Goal: Navigation & Orientation: Find specific page/section

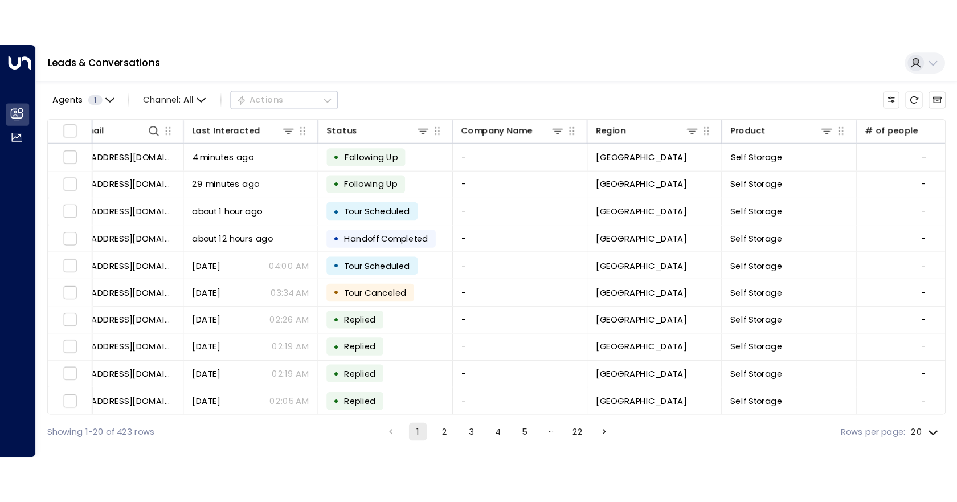
scroll to position [0, 136]
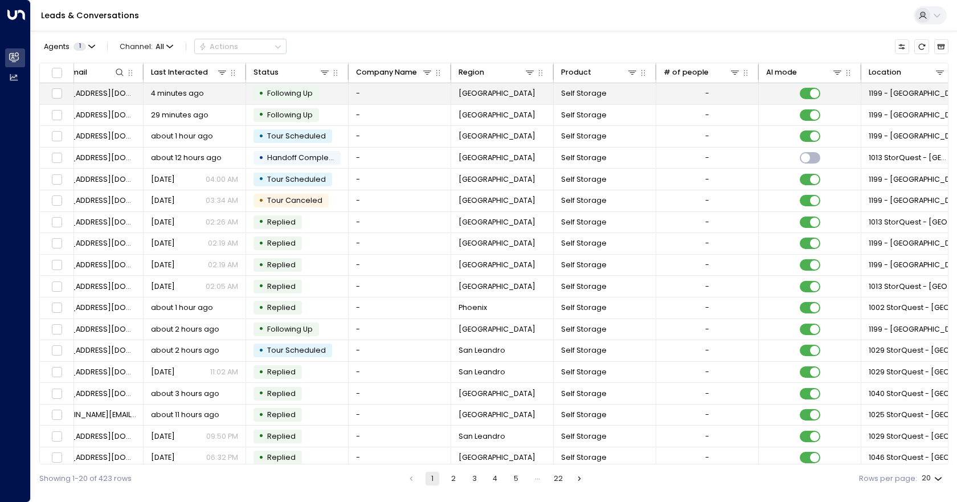
click at [126, 97] on span "[EMAIL_ADDRESS][DOMAIN_NAME]" at bounding box center [92, 93] width 88 height 10
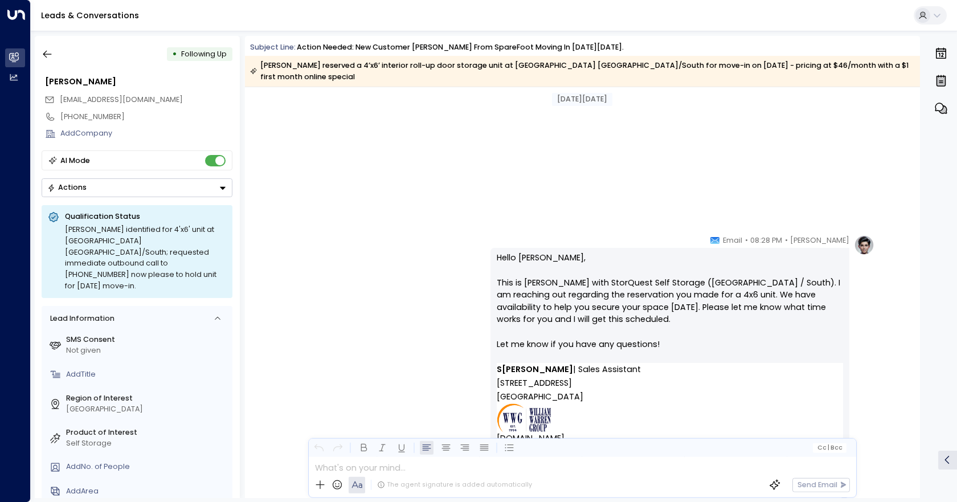
scroll to position [911, 0]
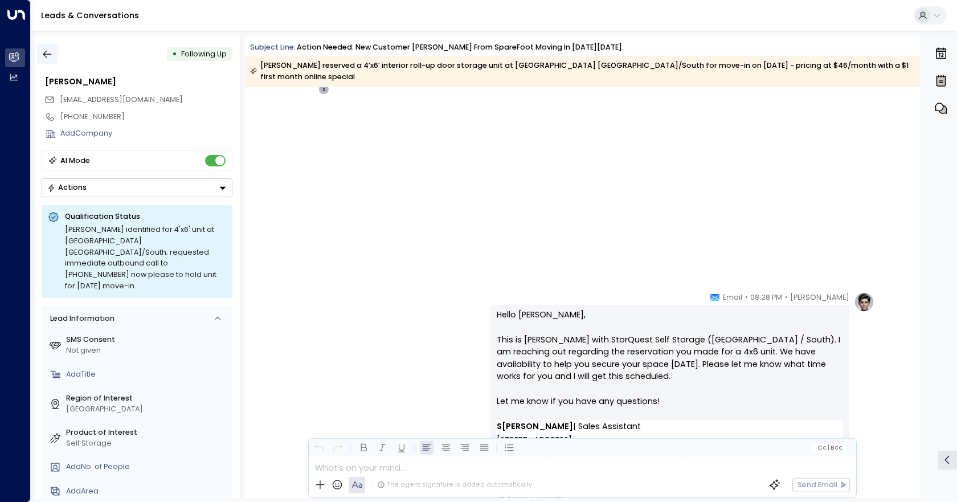
click at [48, 58] on icon "button" at bounding box center [47, 53] width 11 height 11
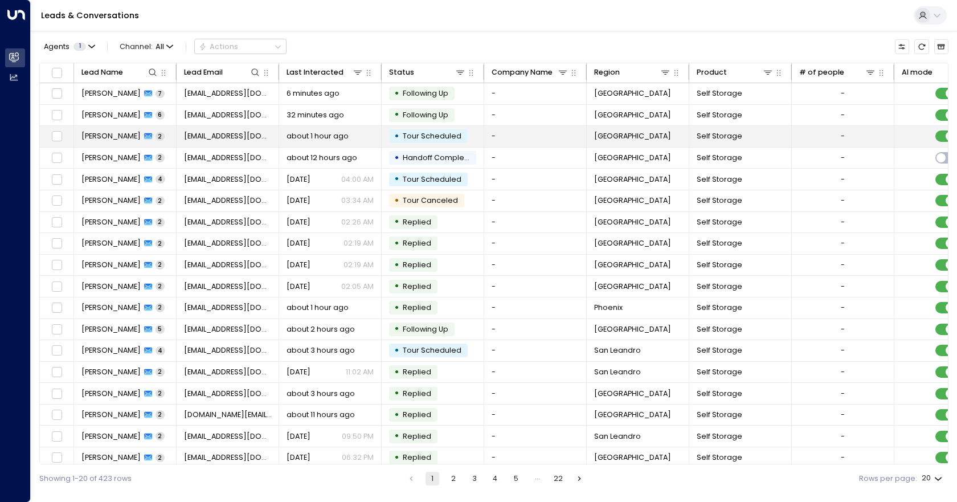
click at [460, 136] on span "Tour Scheduled" at bounding box center [432, 136] width 67 height 10
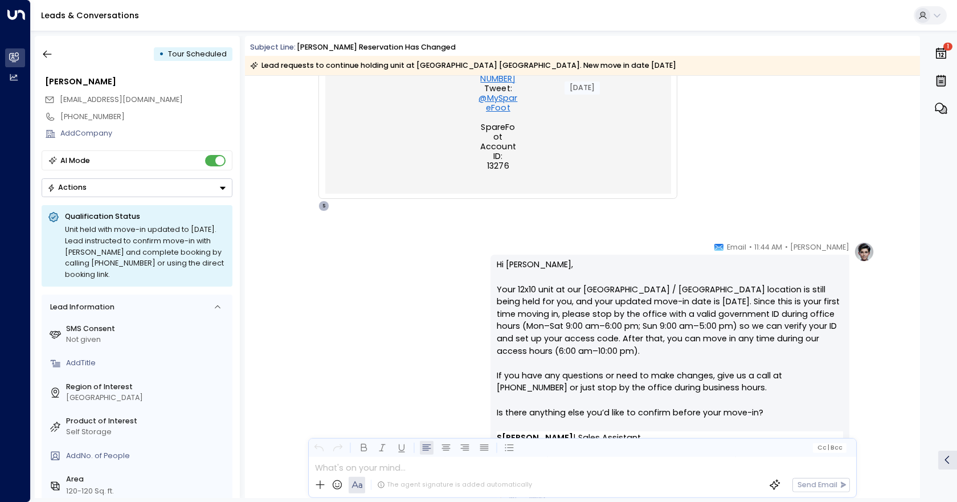
scroll to position [797, 0]
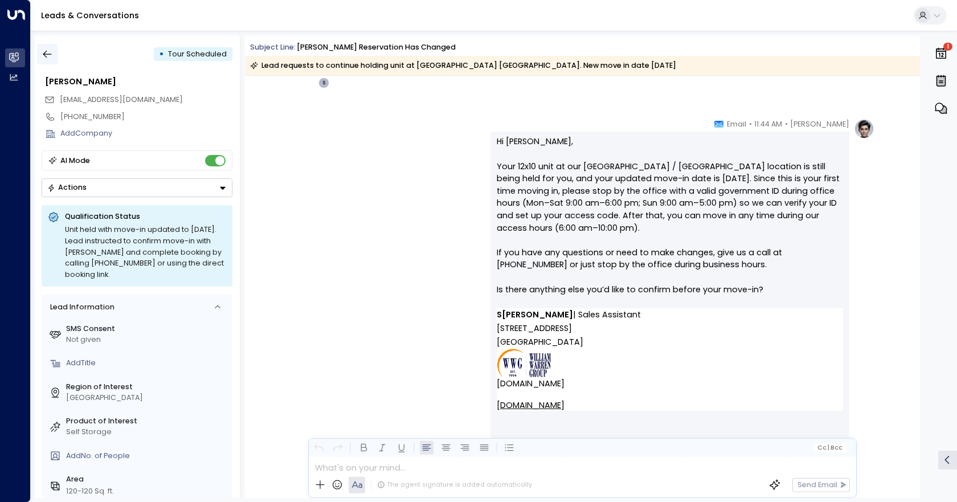
click at [46, 50] on icon "button" at bounding box center [47, 53] width 11 height 11
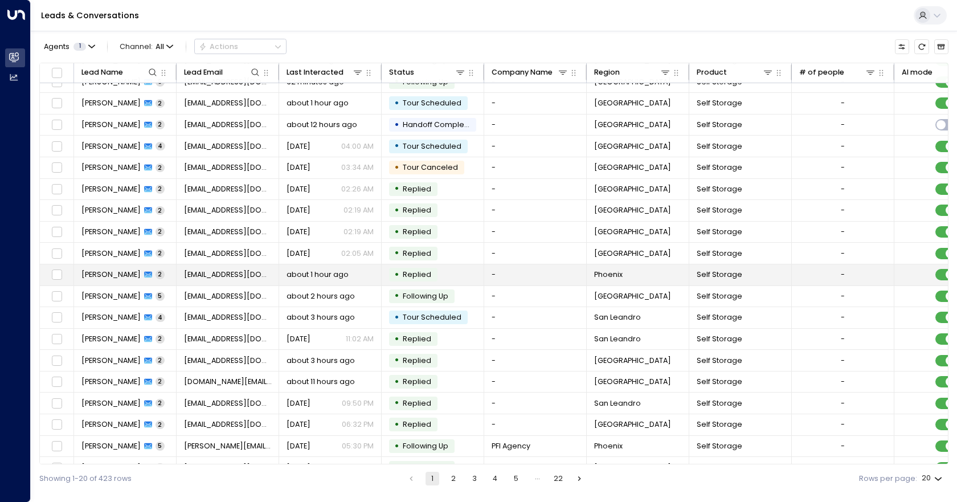
scroll to position [50, 0]
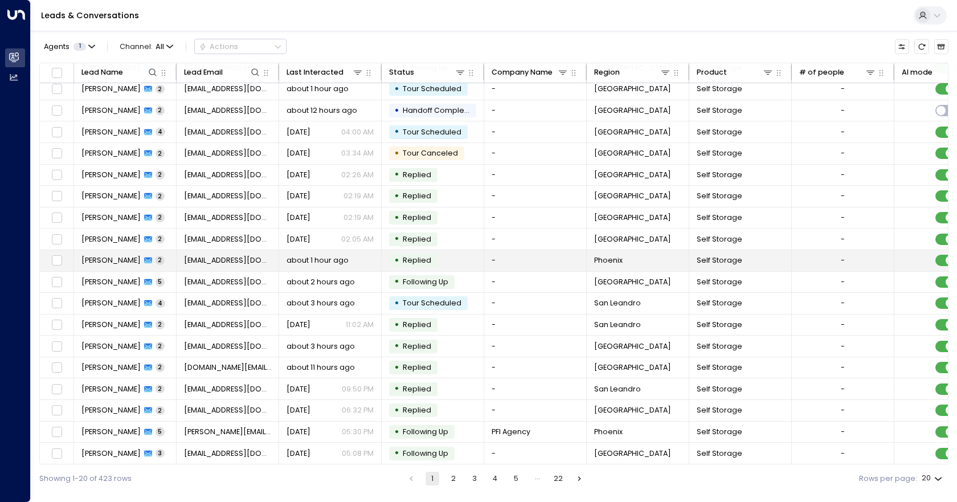
click at [452, 254] on td "• Replied" at bounding box center [432, 260] width 102 height 21
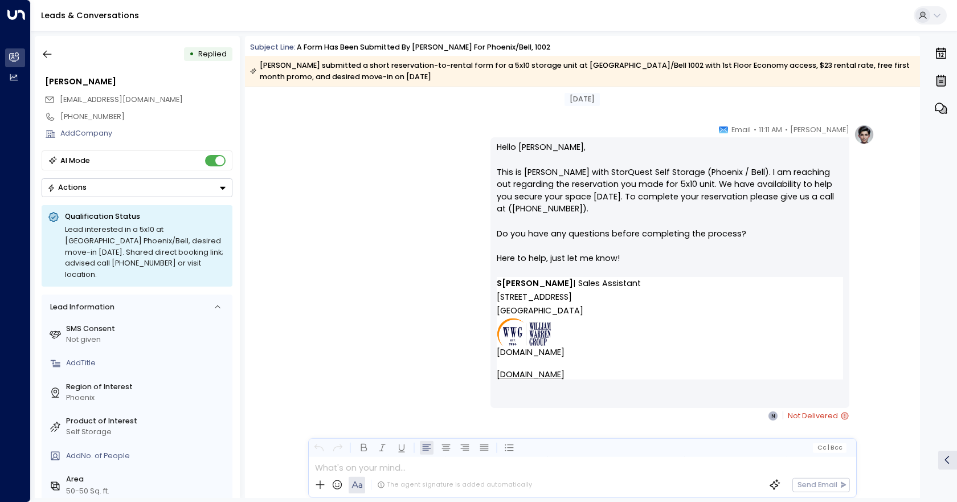
scroll to position [846, 0]
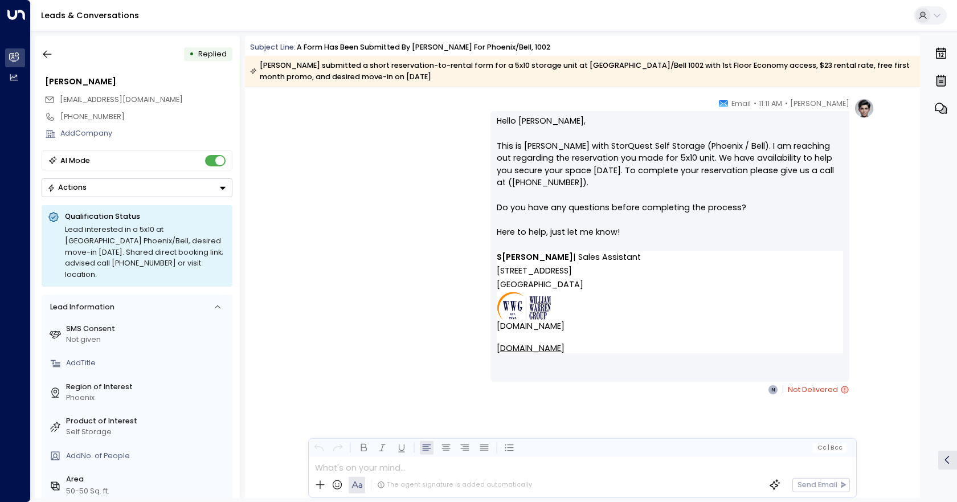
click at [728, 313] on icon at bounding box center [844, 389] width 7 height 7
click at [48, 55] on icon "button" at bounding box center [47, 54] width 9 height 7
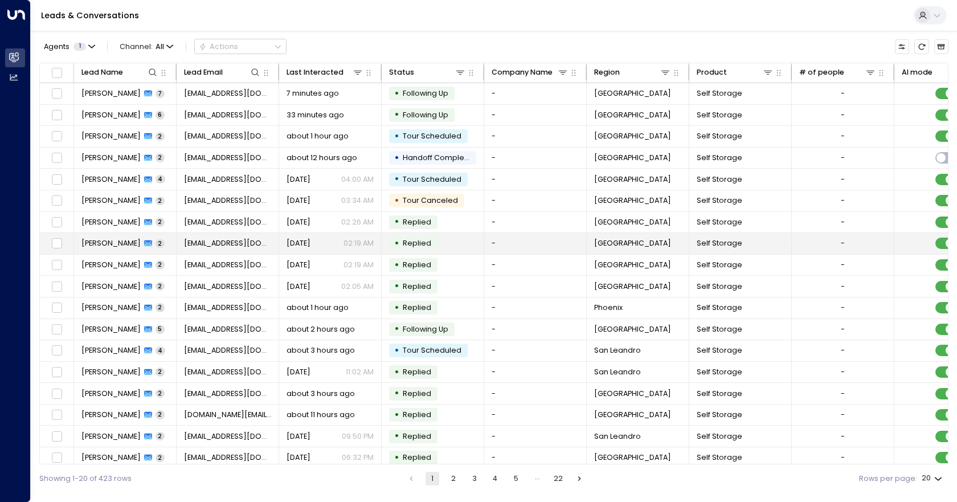
click at [344, 249] on td "[DATE] 02:19 AM" at bounding box center [330, 243] width 102 height 21
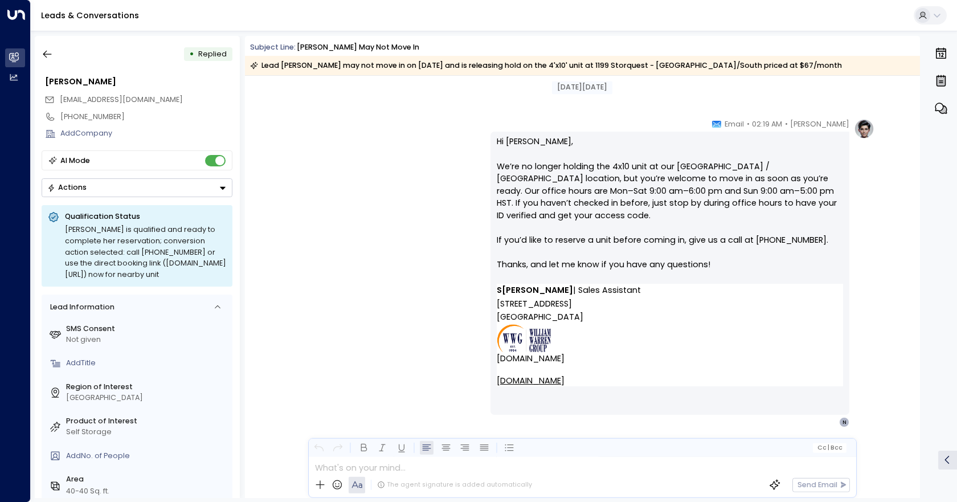
scroll to position [848, 0]
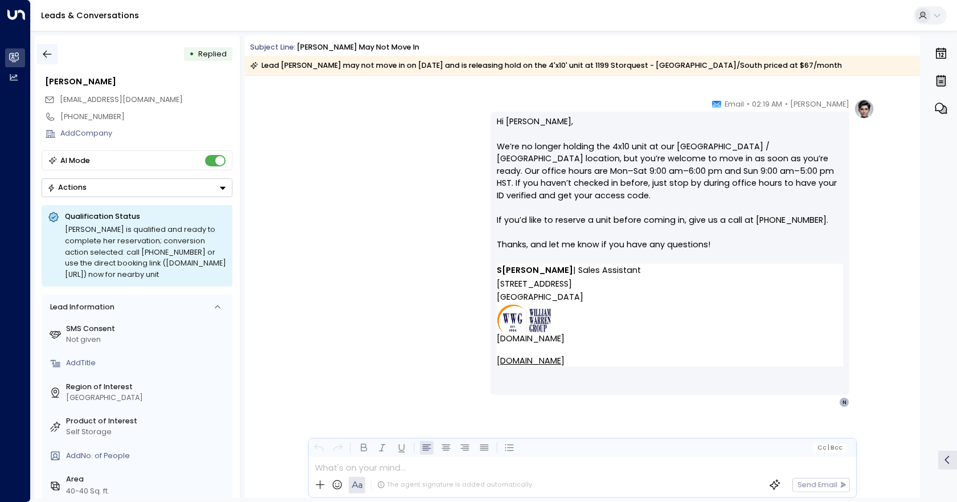
click at [46, 58] on icon "button" at bounding box center [47, 53] width 11 height 11
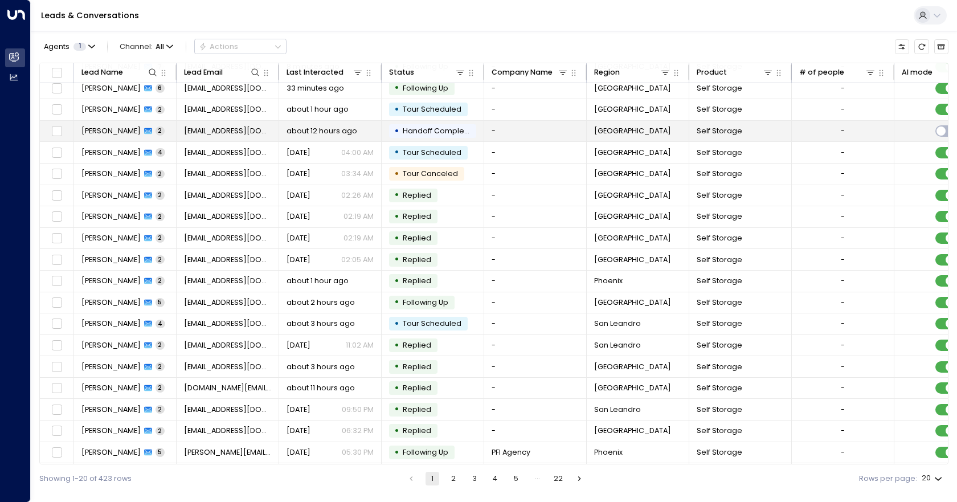
scroll to position [50, 0]
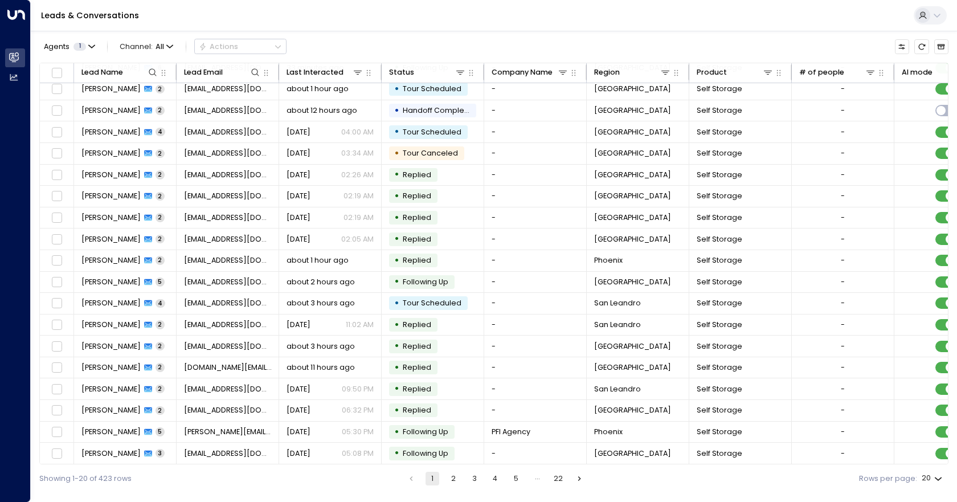
click at [557, 313] on button "22" at bounding box center [558, 478] width 14 height 14
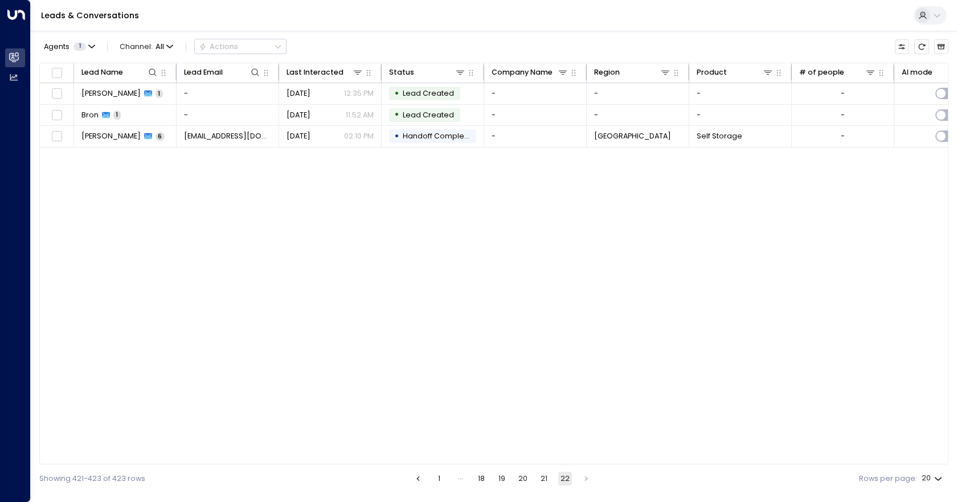
click at [439, 313] on button "1" at bounding box center [439, 478] width 14 height 14
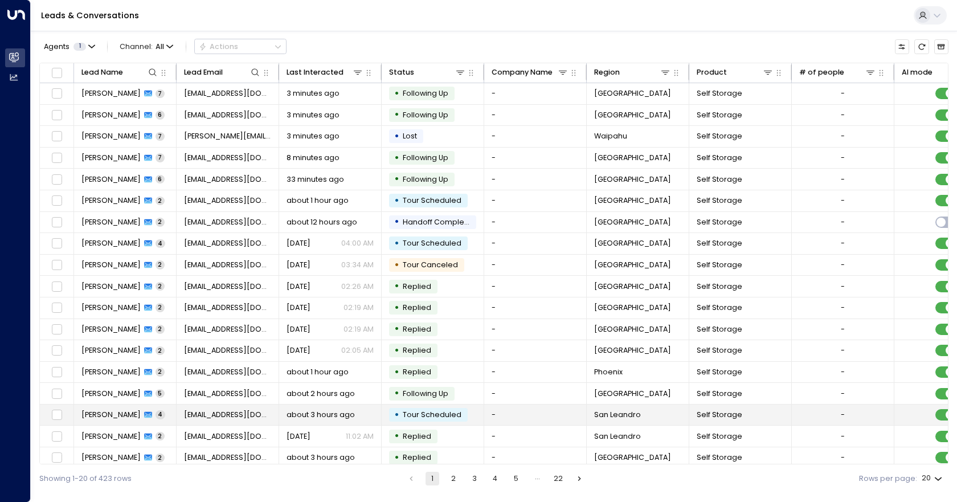
scroll to position [50, 0]
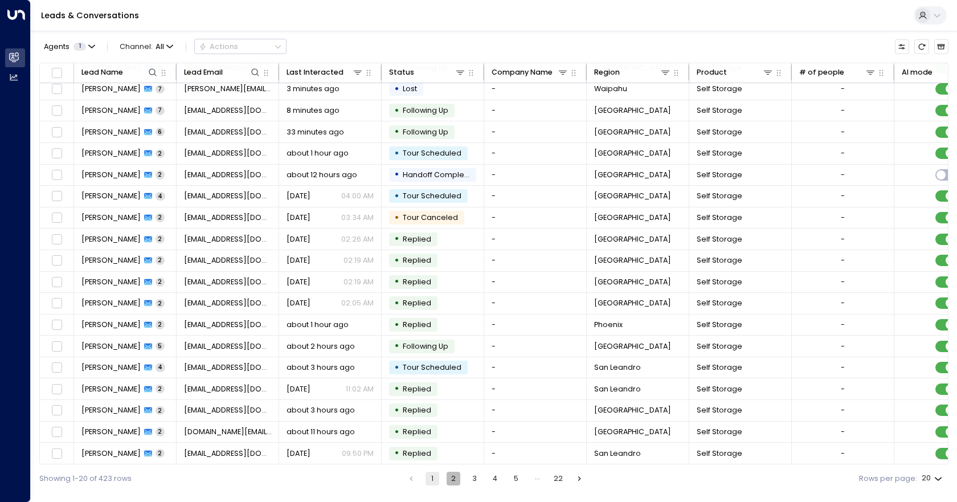
click at [452, 313] on button "2" at bounding box center [453, 478] width 14 height 14
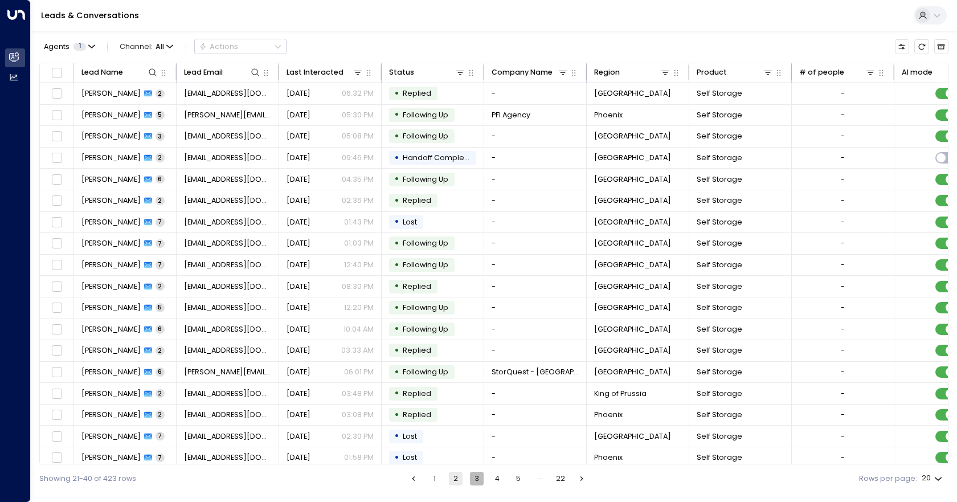
click at [474, 313] on button "3" at bounding box center [477, 478] width 14 height 14
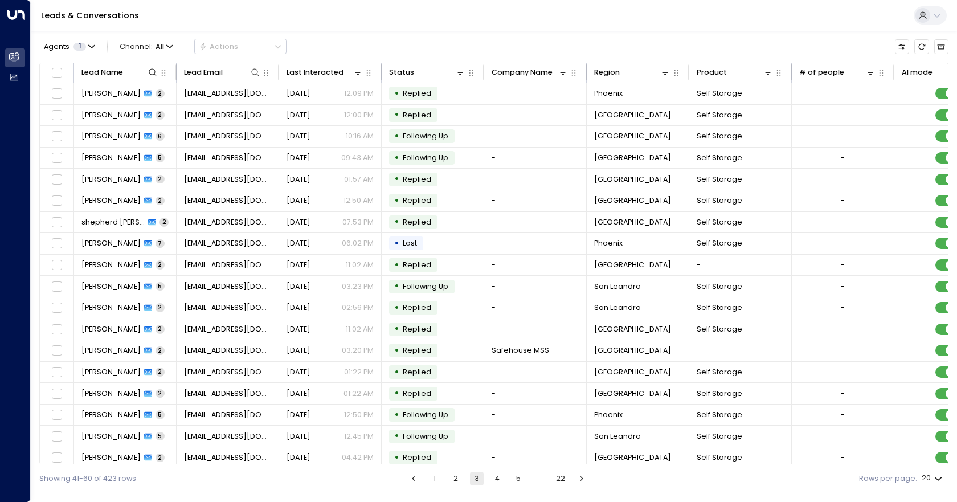
click at [495, 313] on button "4" at bounding box center [497, 478] width 14 height 14
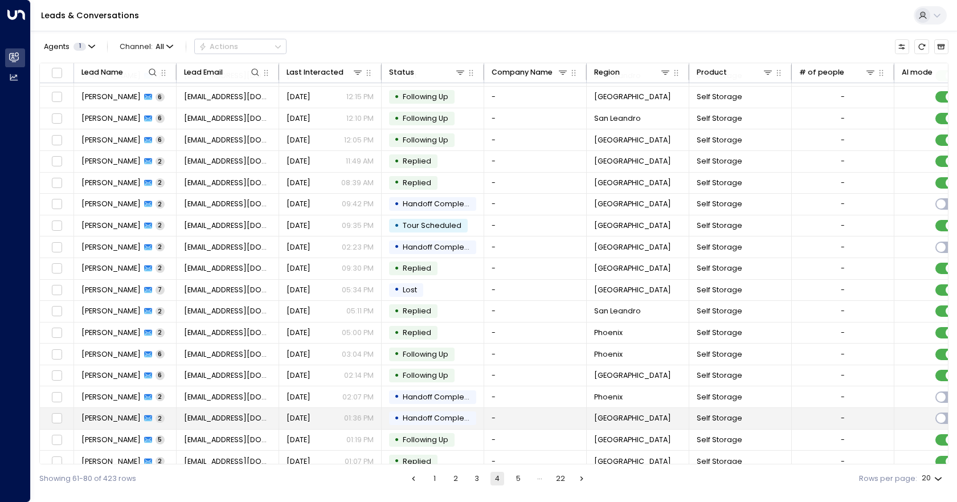
scroll to position [50, 0]
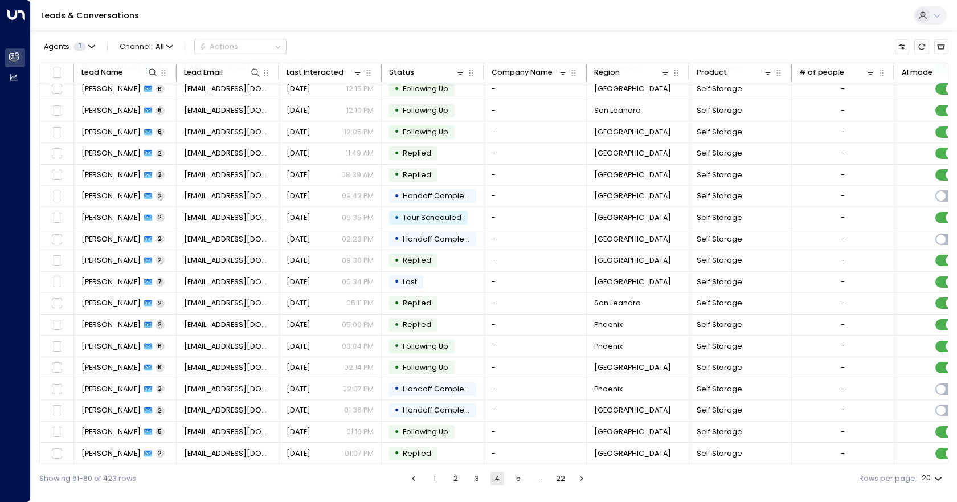
click at [519, 313] on button "5" at bounding box center [518, 478] width 14 height 14
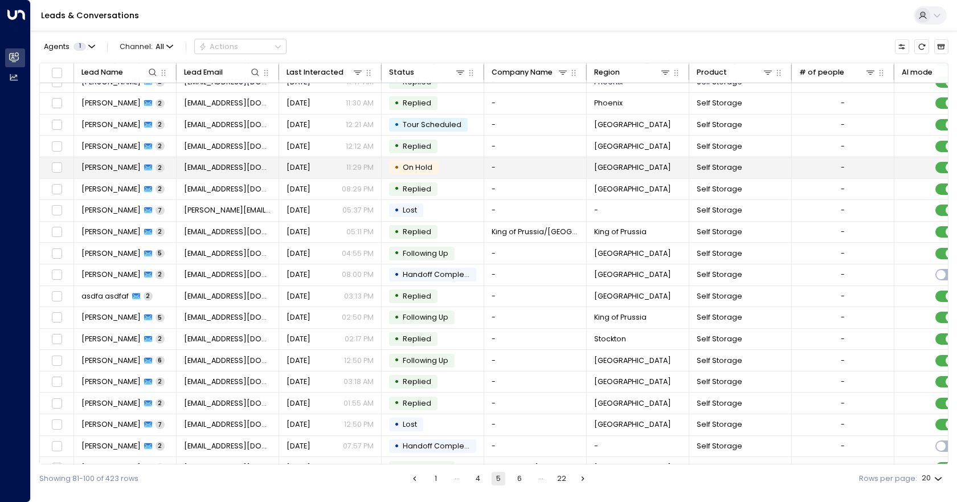
scroll to position [50, 0]
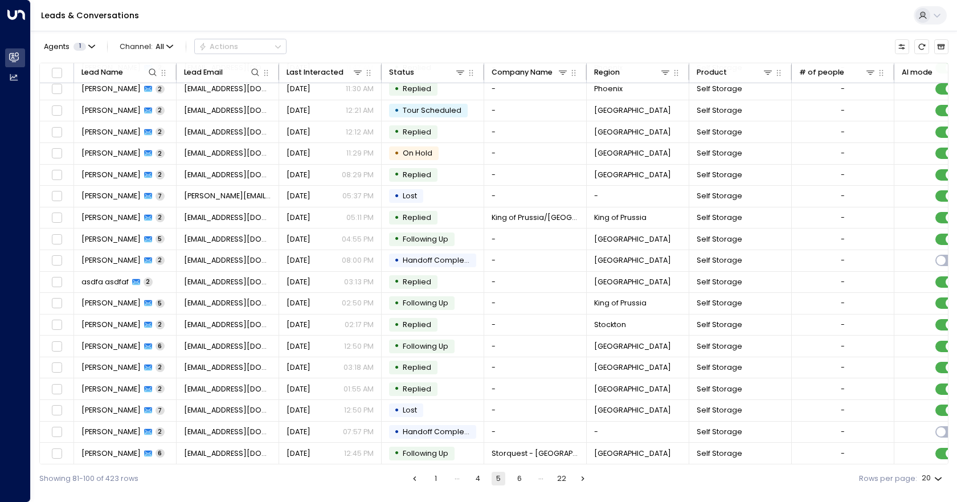
click at [518, 313] on button "6" at bounding box center [519, 478] width 14 height 14
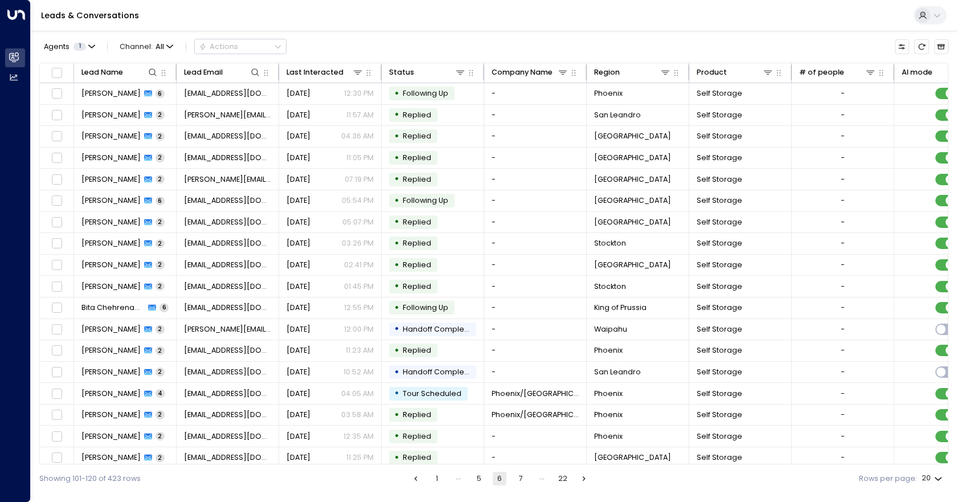
click at [520, 313] on button "7" at bounding box center [521, 478] width 14 height 14
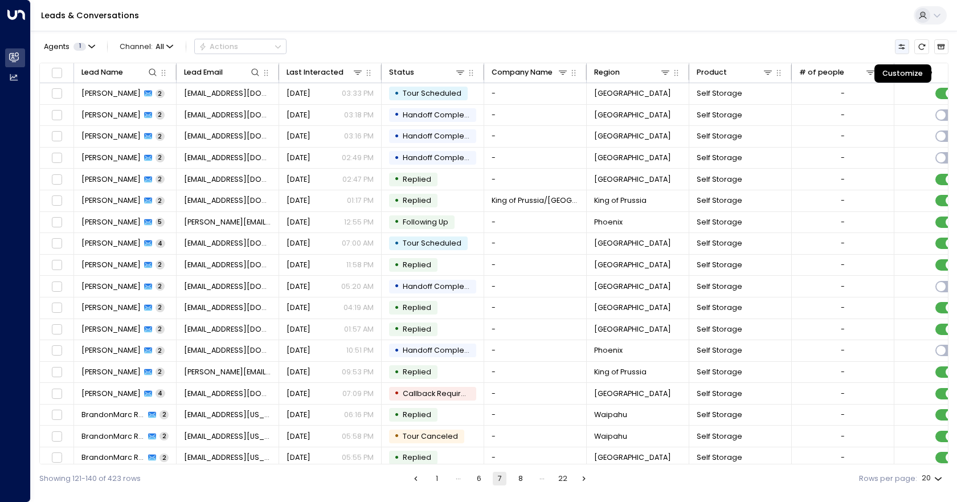
click at [728, 43] on icon "Customize" at bounding box center [901, 47] width 8 height 8
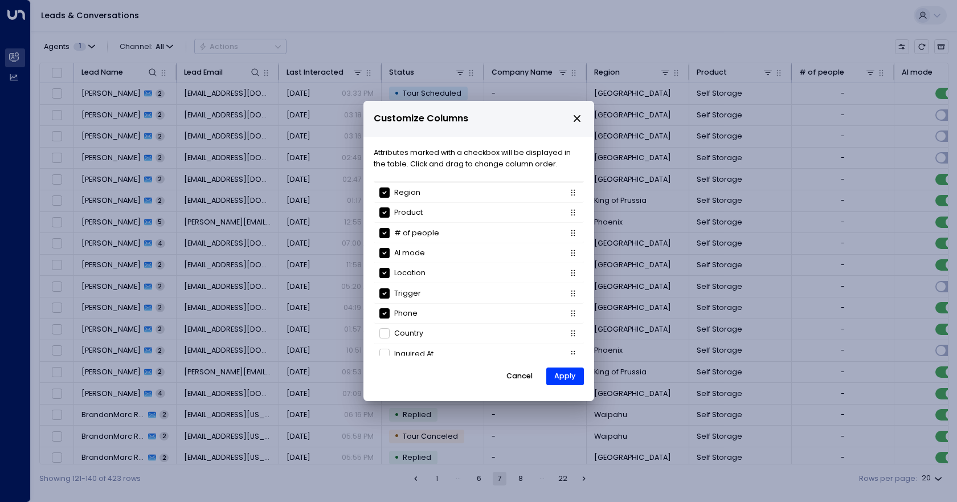
scroll to position [108, 0]
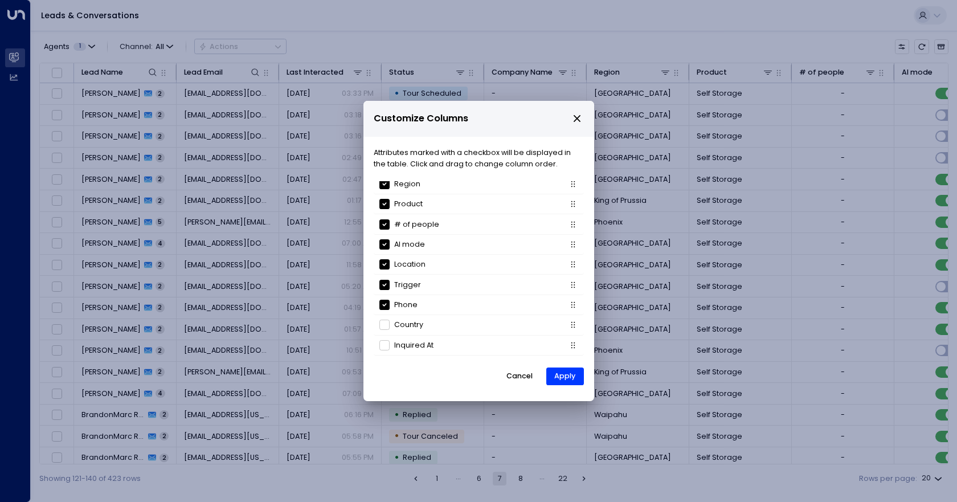
click at [728, 202] on div "Customize Columns Attributes marked with a checkbox will be displayed in the ta…" at bounding box center [478, 251] width 957 height 502
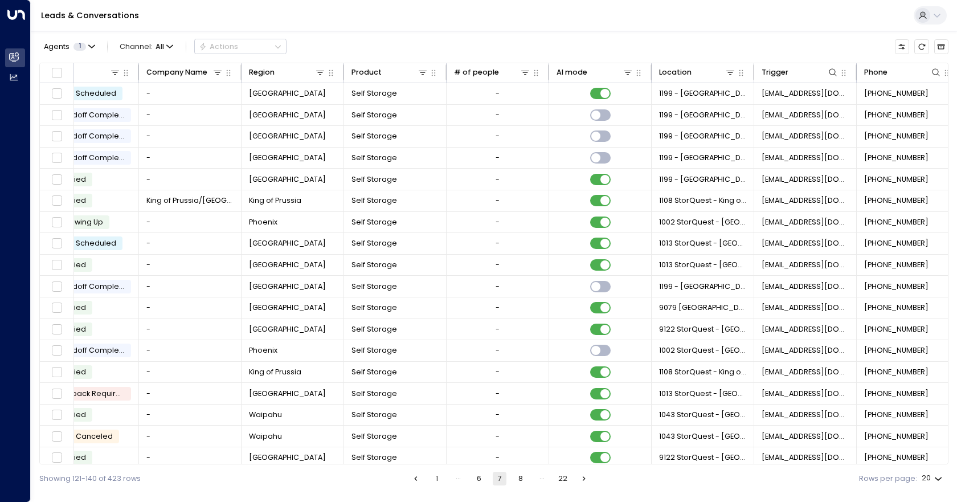
scroll to position [0, 361]
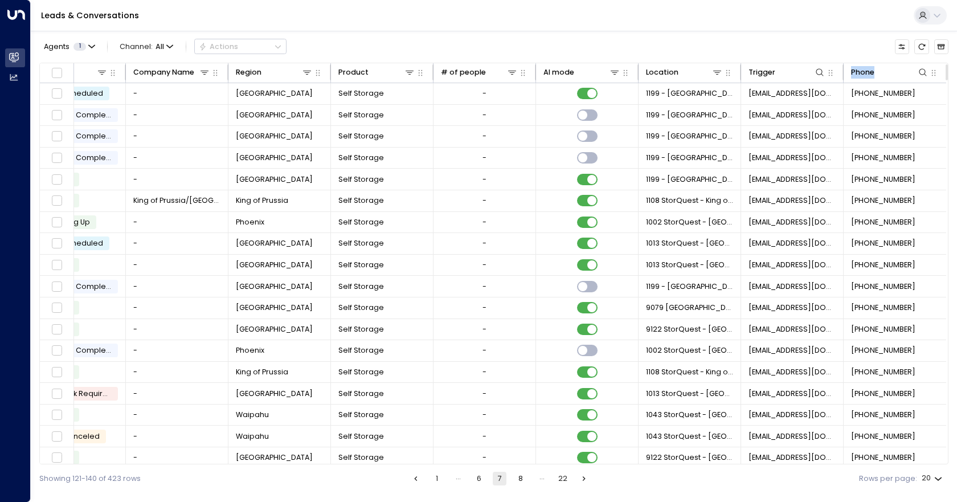
drag, startPoint x: 875, startPoint y: 73, endPoint x: 802, endPoint y: 62, distance: 73.1
click at [728, 63] on div "Lead Name Lead Email Last Interacted Status Company Name Region Product # of pe…" at bounding box center [493, 264] width 909 height 402
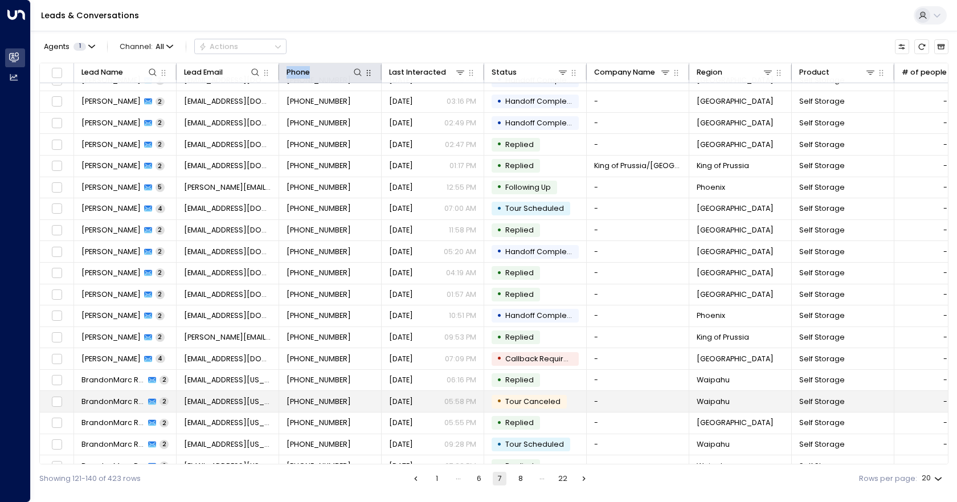
scroll to position [50, 0]
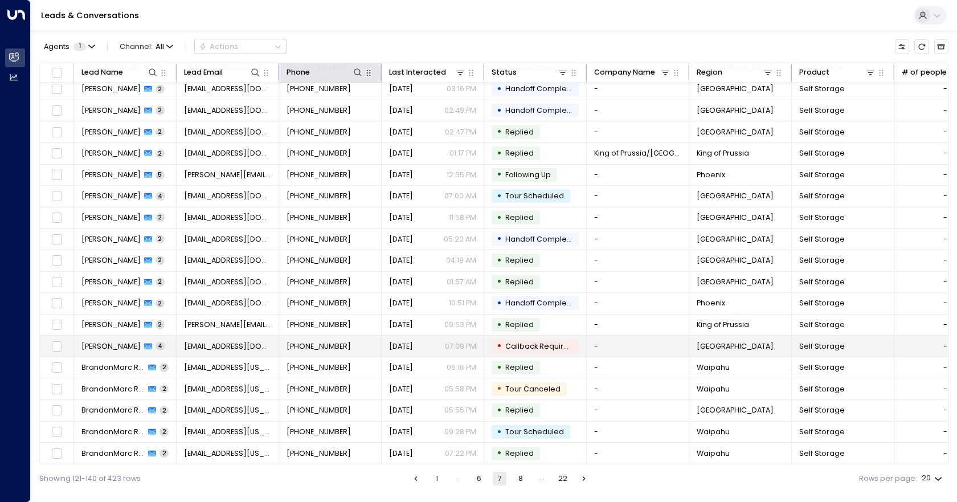
click at [565, 313] on span "Callback Required" at bounding box center [539, 346] width 68 height 10
